Goal: Navigation & Orientation: Find specific page/section

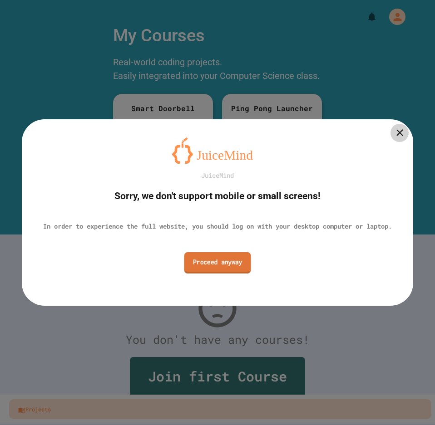
click at [231, 269] on link "Proceed anyway" at bounding box center [217, 262] width 67 height 21
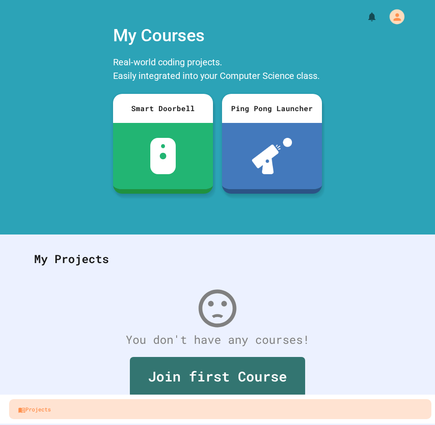
click at [397, 20] on icon "My Account" at bounding box center [396, 16] width 11 height 11
click at [357, 425] on div at bounding box center [217, 425] width 435 height 0
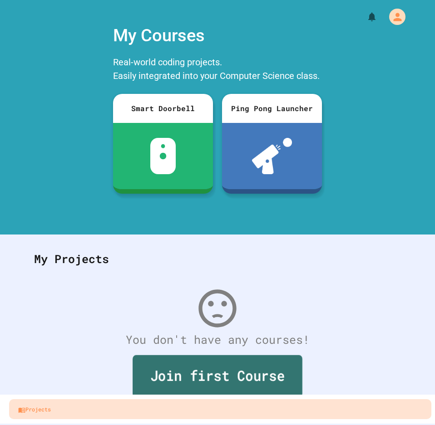
click at [222, 367] on link "Join first Course" at bounding box center [217, 376] width 170 height 42
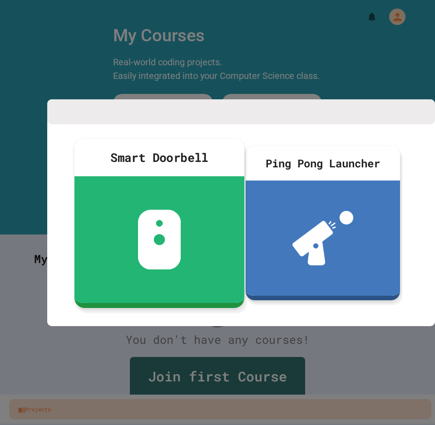
click at [162, 208] on div at bounding box center [159, 239] width 170 height 127
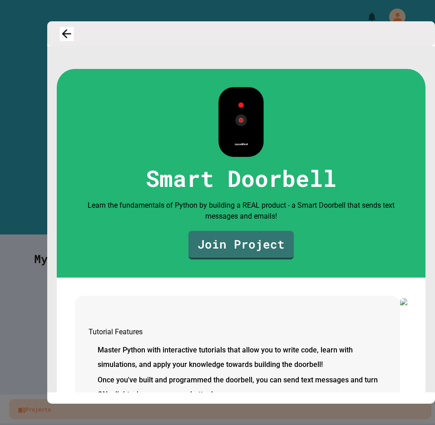
click at [73, 41] on icon "button" at bounding box center [67, 34] width 14 height 14
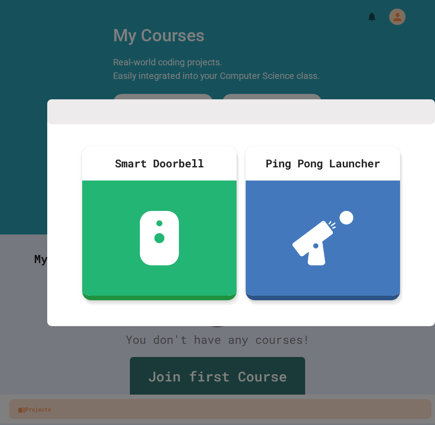
click at [201, 76] on div at bounding box center [217, 212] width 435 height 425
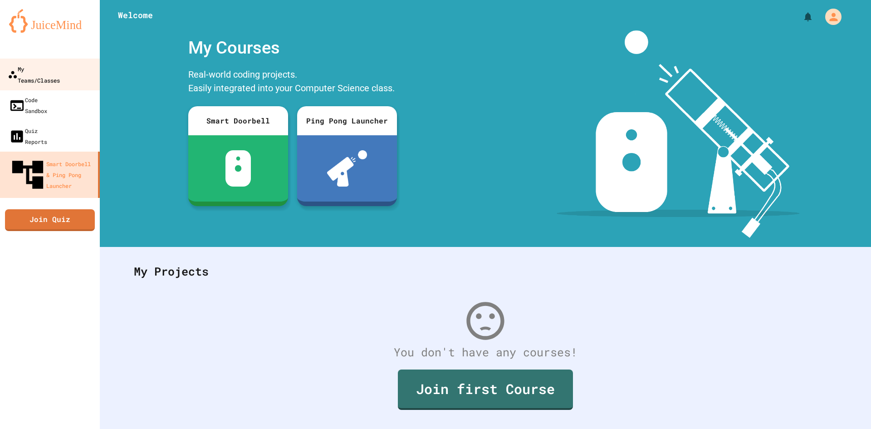
click at [57, 69] on div "My Teams/Classes" at bounding box center [34, 74] width 52 height 22
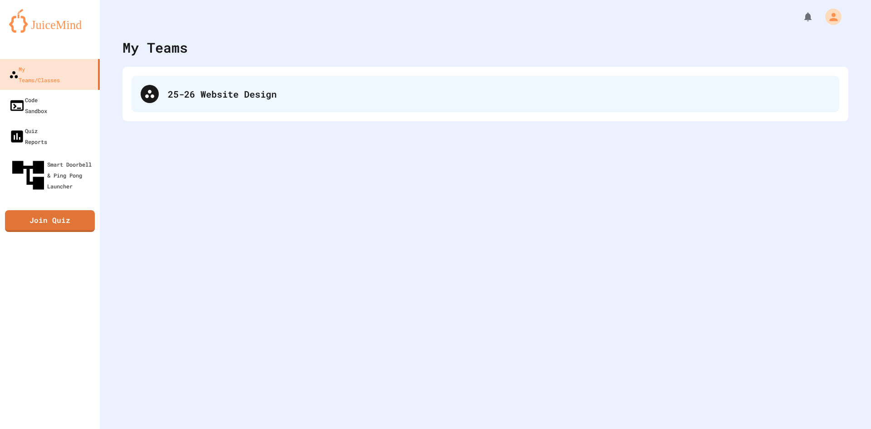
click at [195, 103] on div "25-26 Website Design" at bounding box center [486, 94] width 708 height 36
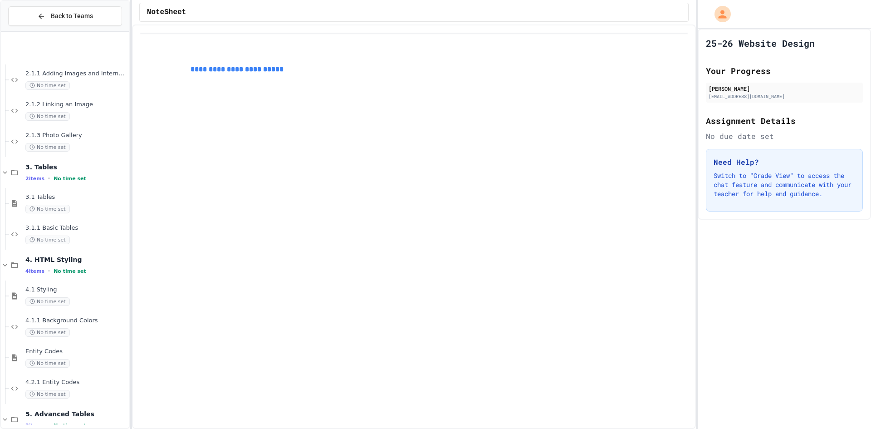
scroll to position [609, 0]
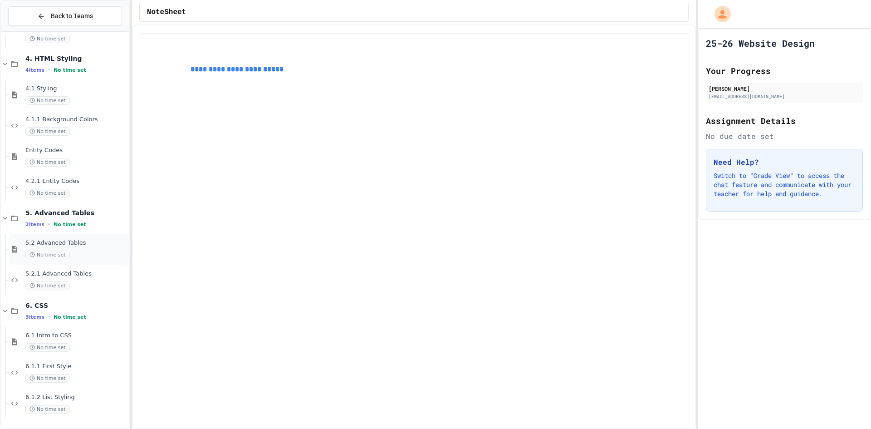
click at [78, 247] on div "5.2 Advanced Tables No time set" at bounding box center [76, 249] width 102 height 20
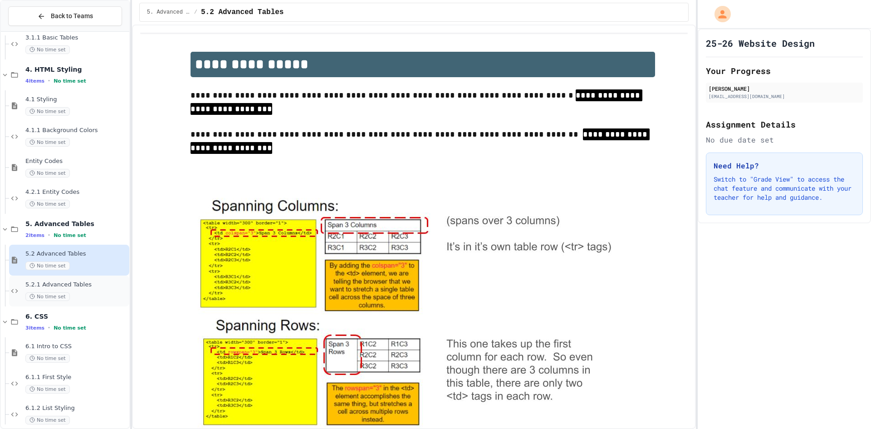
click at [88, 294] on div "No time set" at bounding box center [76, 296] width 102 height 9
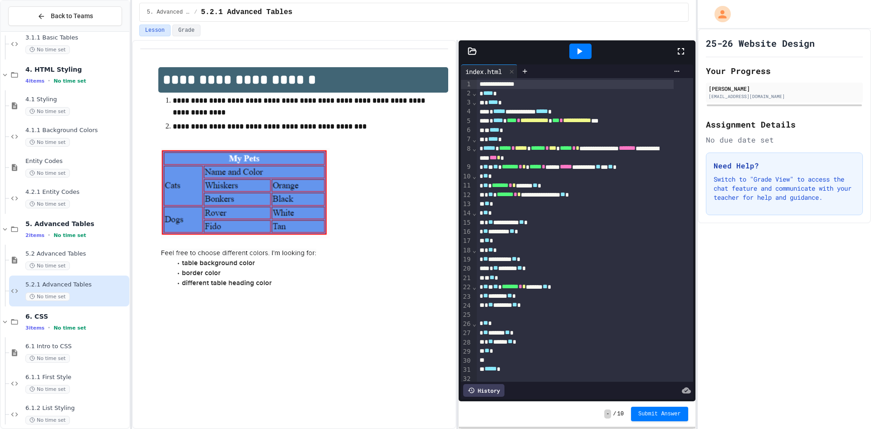
click at [434, 46] on icon at bounding box center [579, 51] width 11 height 11
